Goal: Find specific page/section: Find specific page/section

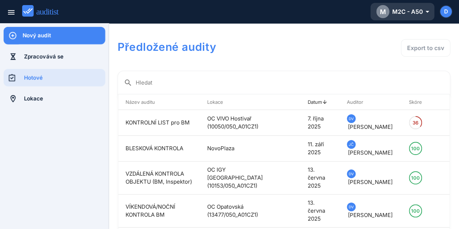
click at [418, 15] on div "M M2C - A50 arrow_drop_down_outlined" at bounding box center [402, 11] width 52 height 13
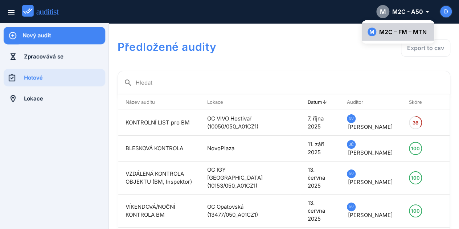
click at [407, 29] on div "M M2C – FM – MTN" at bounding box center [397, 32] width 61 height 9
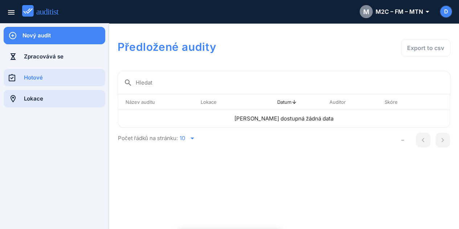
click at [40, 97] on div "Lokace" at bounding box center [64, 99] width 81 height 8
